Goal: Communication & Community: Answer question/provide support

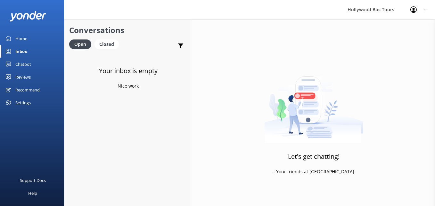
click at [23, 53] on div "Inbox" at bounding box center [21, 51] width 12 height 13
click at [17, 46] on div "Inbox" at bounding box center [21, 51] width 12 height 13
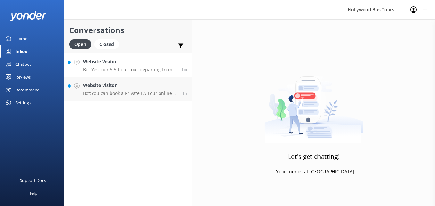
click at [124, 70] on p "Bot: Yes, our 5.5-hour tour departing from [GEOGRAPHIC_DATA] includes a pre-rec…" at bounding box center [130, 70] width 94 height 6
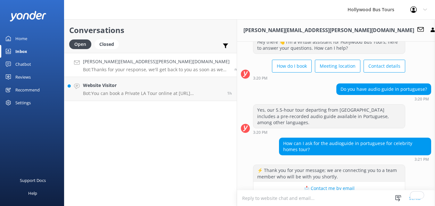
scroll to position [304, 0]
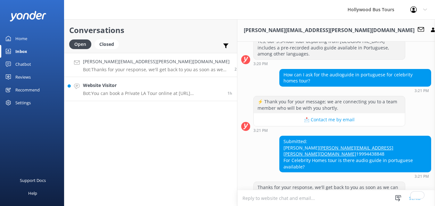
click at [122, 85] on h4 "Website Visitor" at bounding box center [153, 85] width 140 height 7
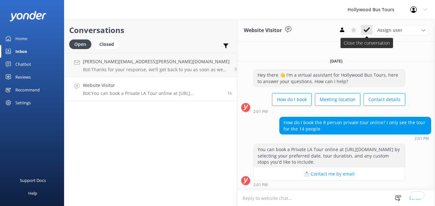
click at [367, 31] on icon at bounding box center [367, 30] width 6 height 6
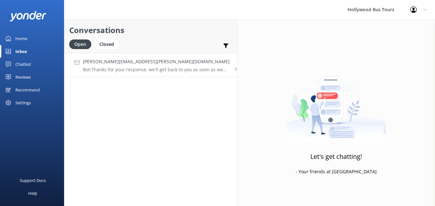
click at [147, 67] on p "Bot: Thanks for your response, we'll get back to you as soon as we can during o…" at bounding box center [156, 70] width 147 height 6
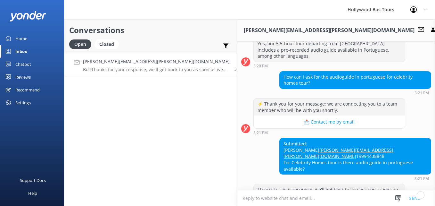
scroll to position [304, 0]
